Goal: Task Accomplishment & Management: Use online tool/utility

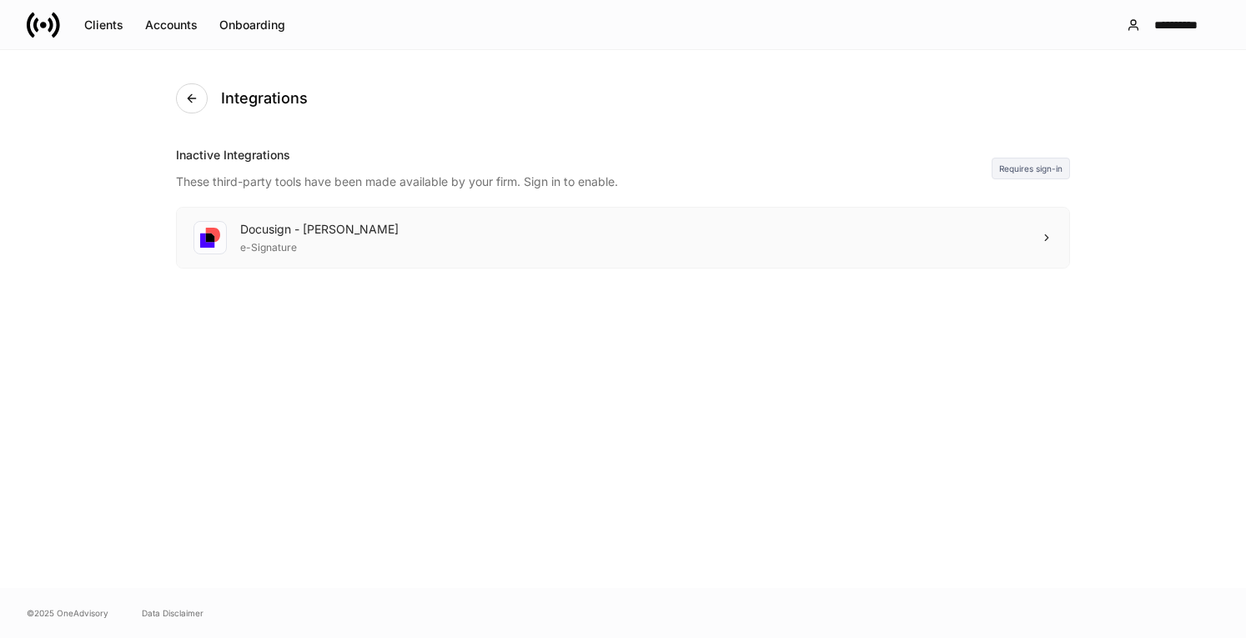
click at [1035, 229] on div "Docusign - Schwab e-Signature" at bounding box center [623, 238] width 893 height 60
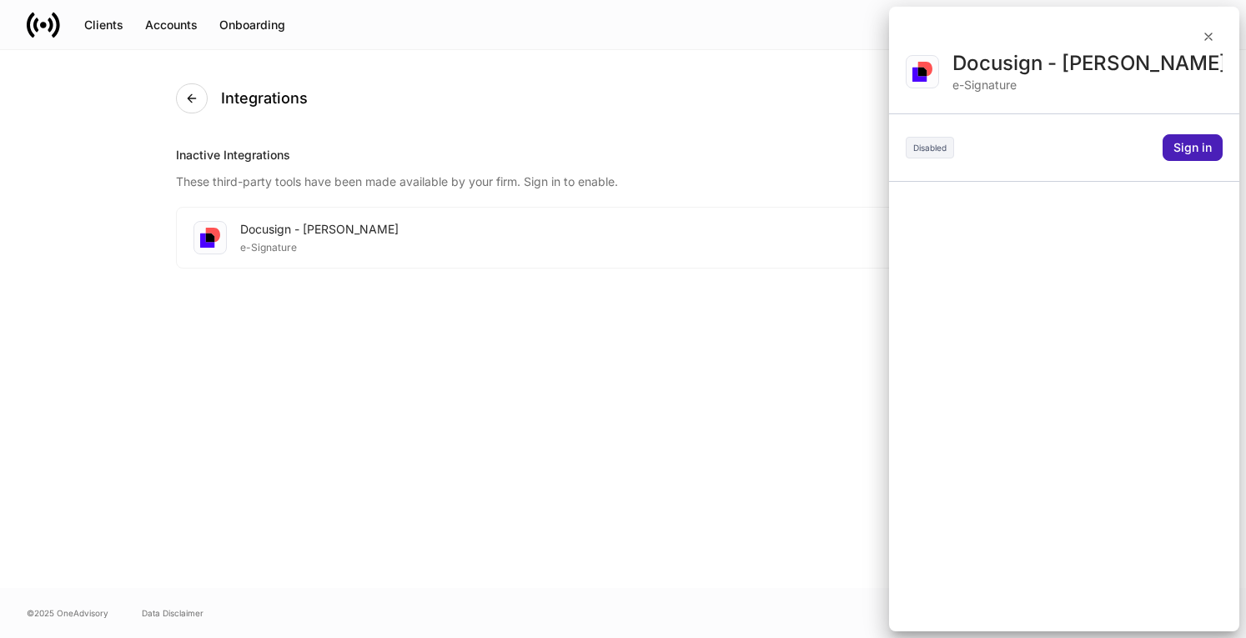
click at [1188, 149] on div "Sign in" at bounding box center [1193, 148] width 38 height 12
click at [1044, 83] on div at bounding box center [623, 319] width 1246 height 638
click at [949, 154] on div at bounding box center [623, 319] width 1246 height 638
click at [1188, 148] on div at bounding box center [623, 319] width 1246 height 638
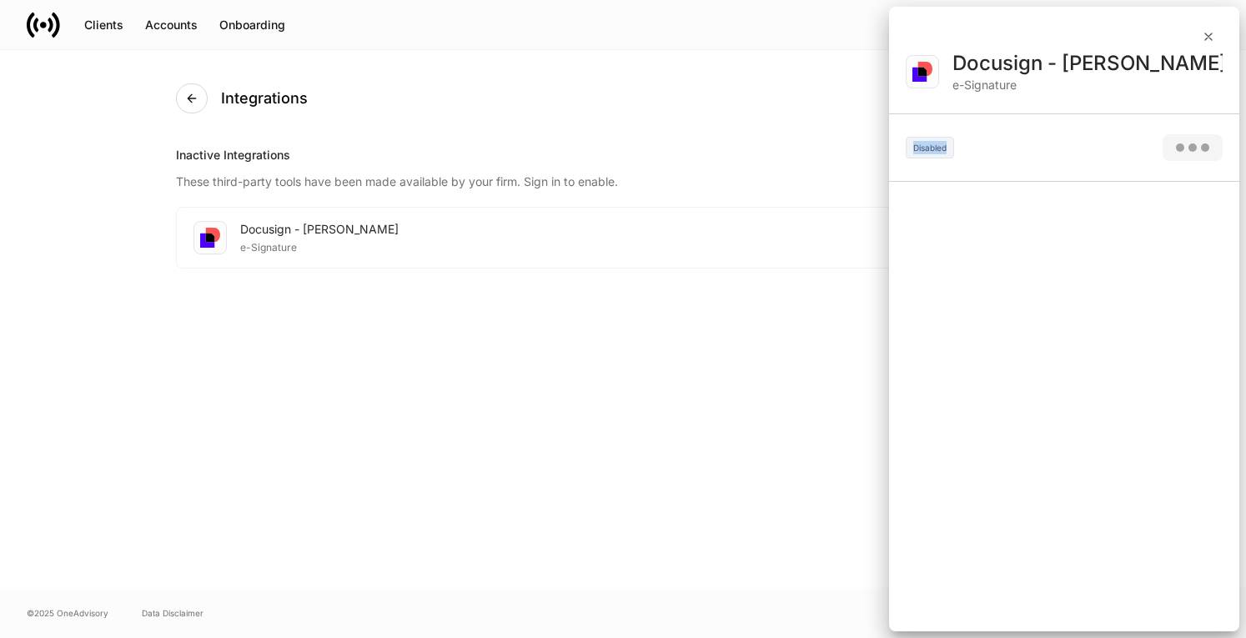
click at [1188, 148] on div at bounding box center [623, 319] width 1246 height 638
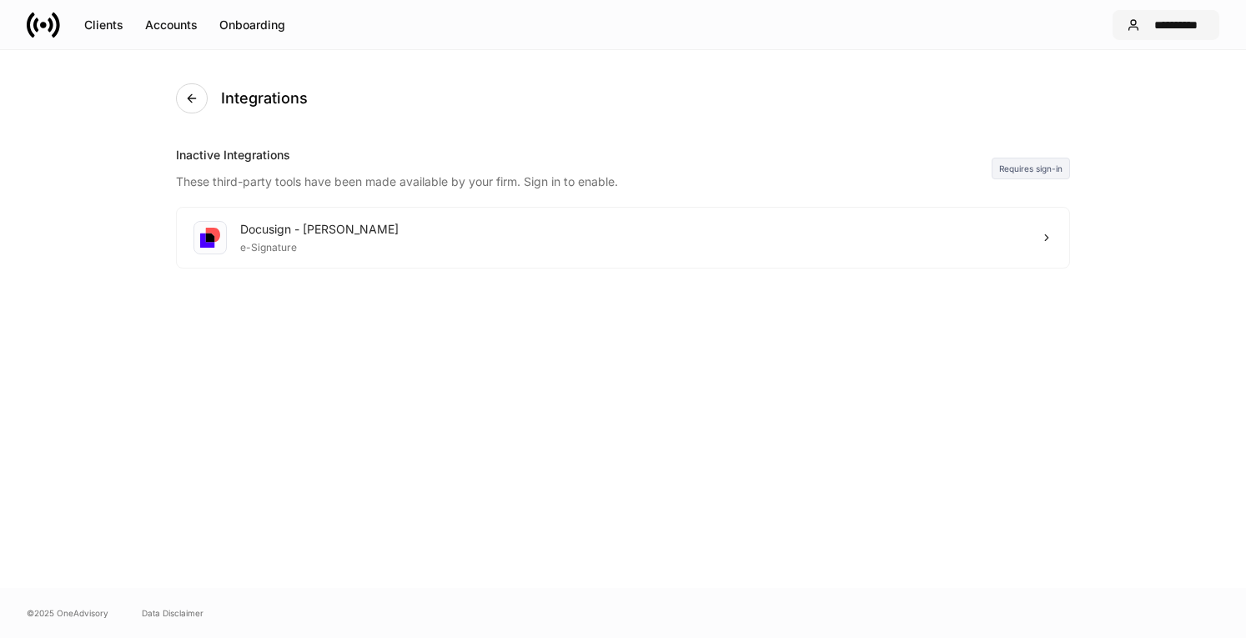
click at [1180, 27] on div "**********" at bounding box center [1176, 25] width 58 height 12
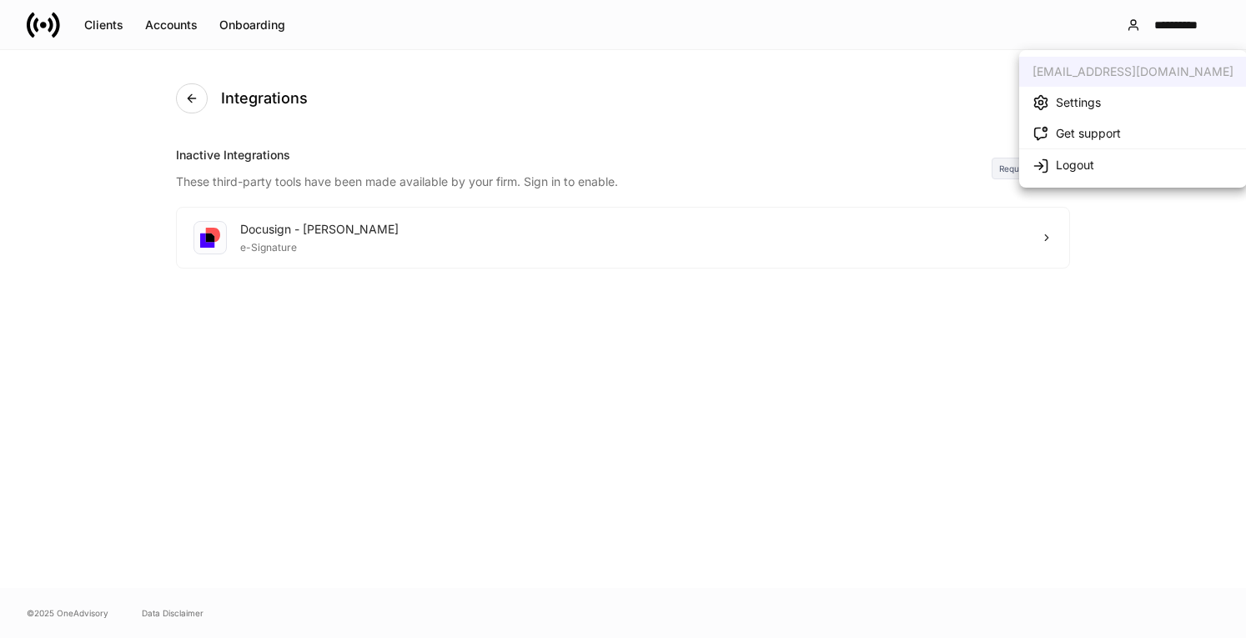
click at [1115, 168] on li "Logout" at bounding box center [1133, 165] width 228 height 32
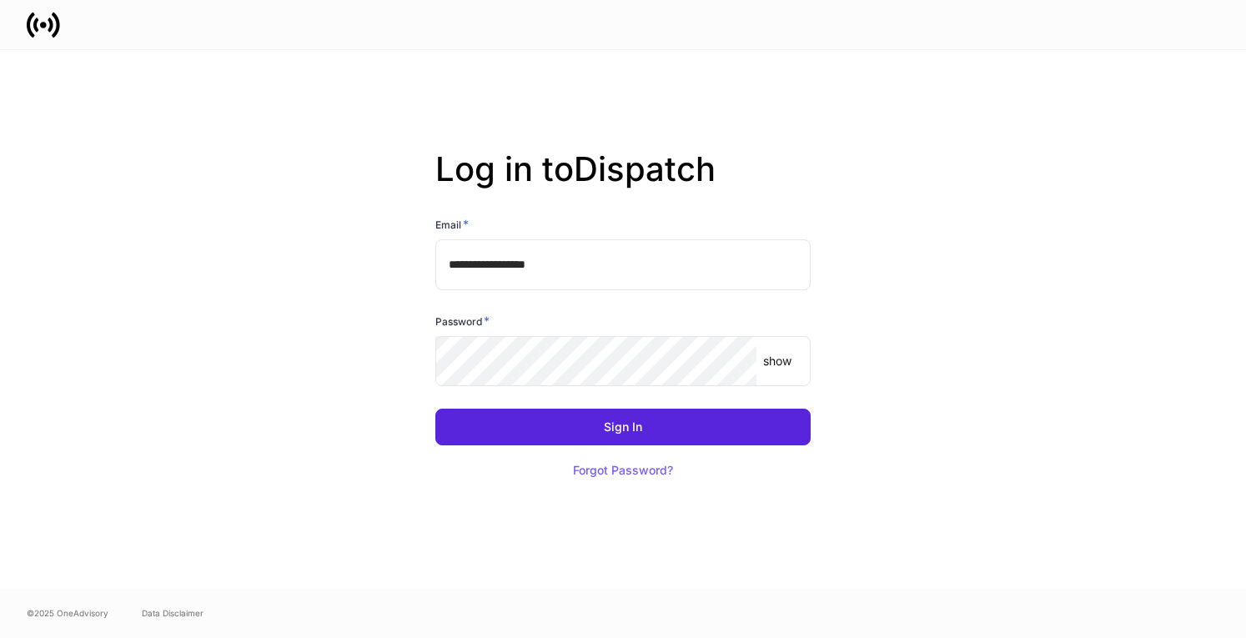
click at [632, 406] on div "Sign In Forgot Password?" at bounding box center [616, 439] width 389 height 100
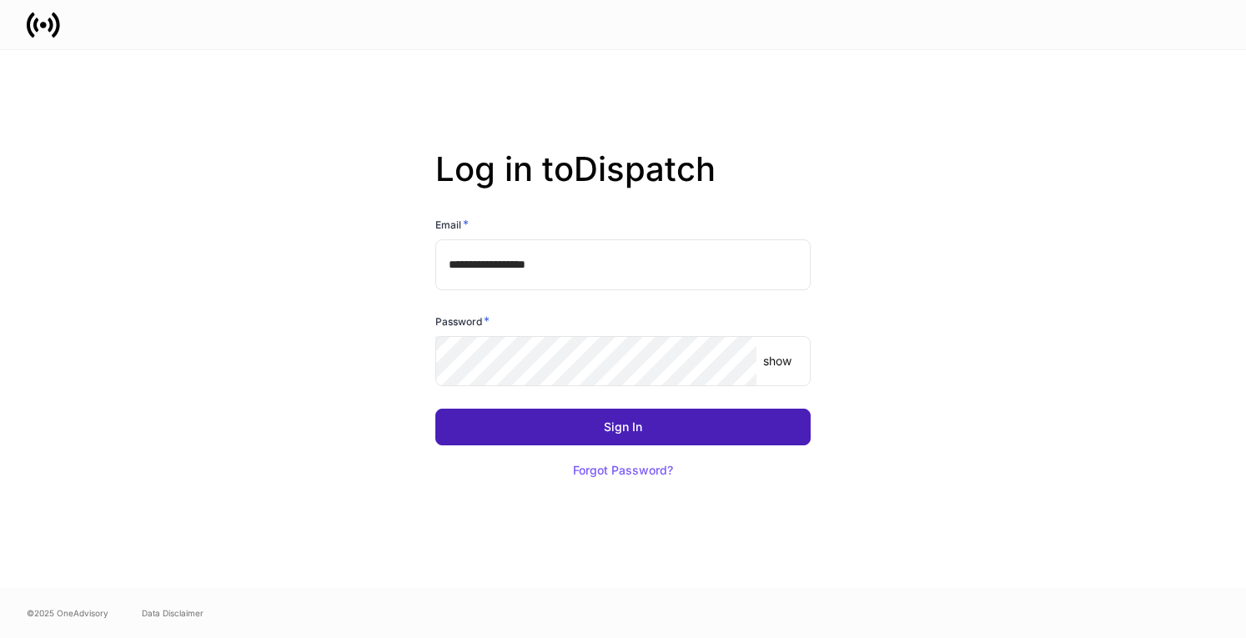
click at [631, 421] on div "Sign In" at bounding box center [623, 427] width 38 height 12
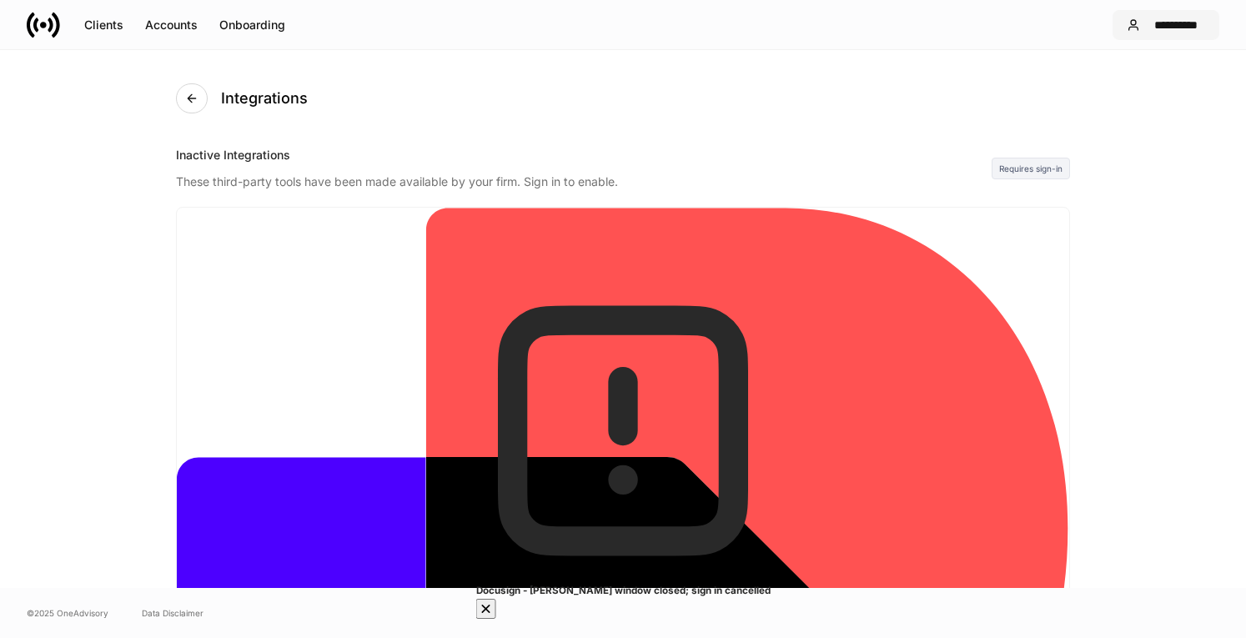
click at [1201, 32] on button "**********" at bounding box center [1166, 25] width 107 height 30
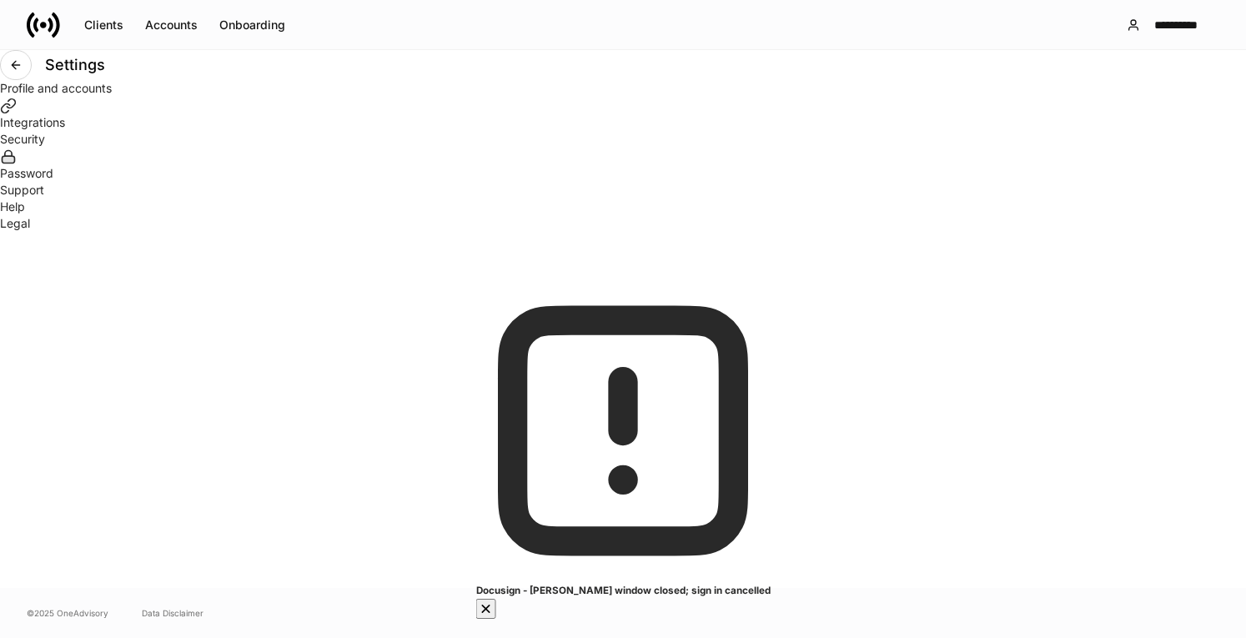
click at [422, 131] on div "Integrations" at bounding box center [623, 114] width 1246 height 34
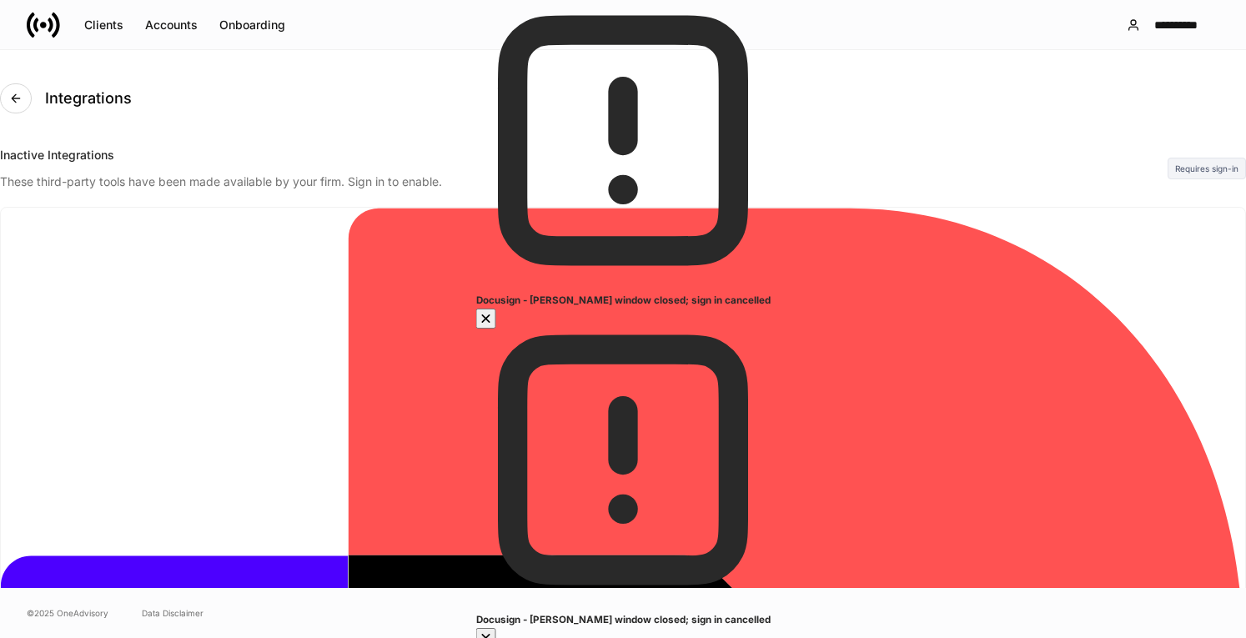
click at [495, 327] on icon "button" at bounding box center [486, 318] width 17 height 17
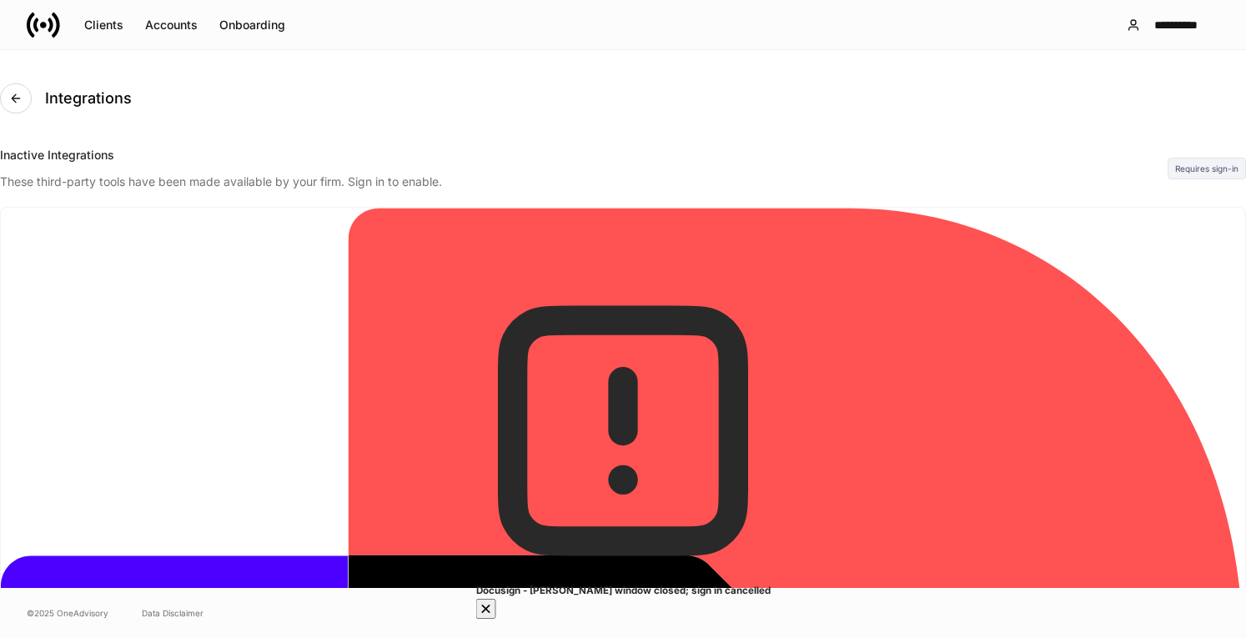
click at [495, 601] on icon "button" at bounding box center [486, 609] width 17 height 17
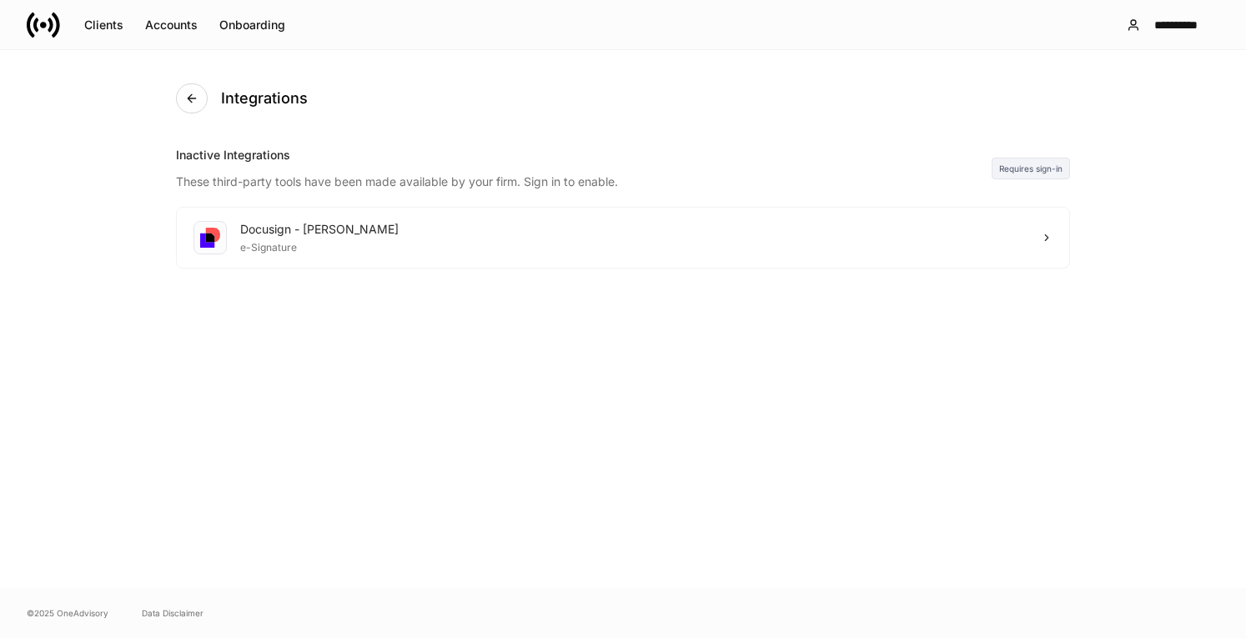
click at [1028, 167] on div "Requires sign-in" at bounding box center [1031, 169] width 78 height 22
click at [1041, 240] on icon at bounding box center [1047, 238] width 12 height 12
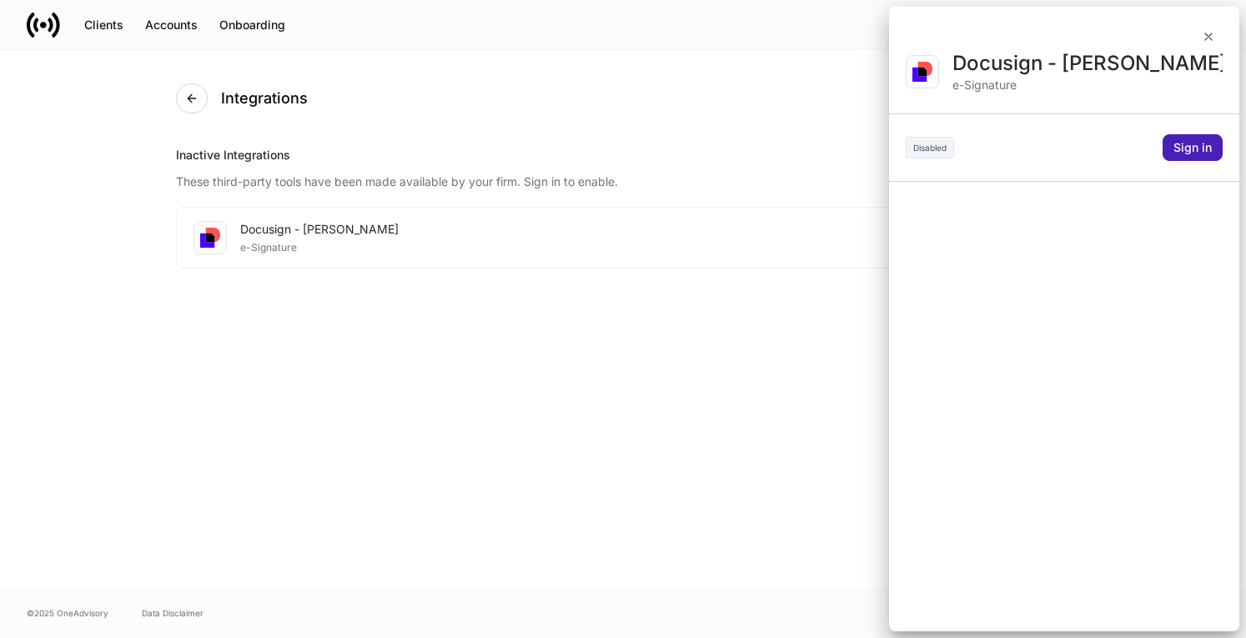
click at [1187, 138] on button "Sign in" at bounding box center [1193, 147] width 60 height 27
